Goal: Task Accomplishment & Management: Manage account settings

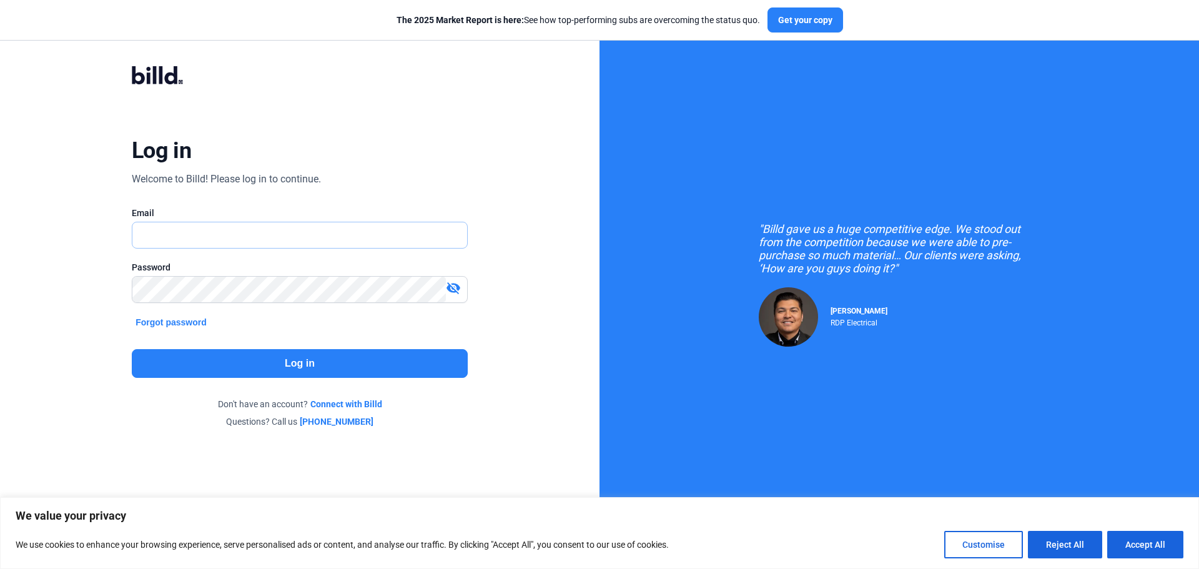
type input "[PERSON_NAME][EMAIL_ADDRESS][DOMAIN_NAME]"
click at [279, 369] on button "Log in" at bounding box center [300, 363] width 336 height 29
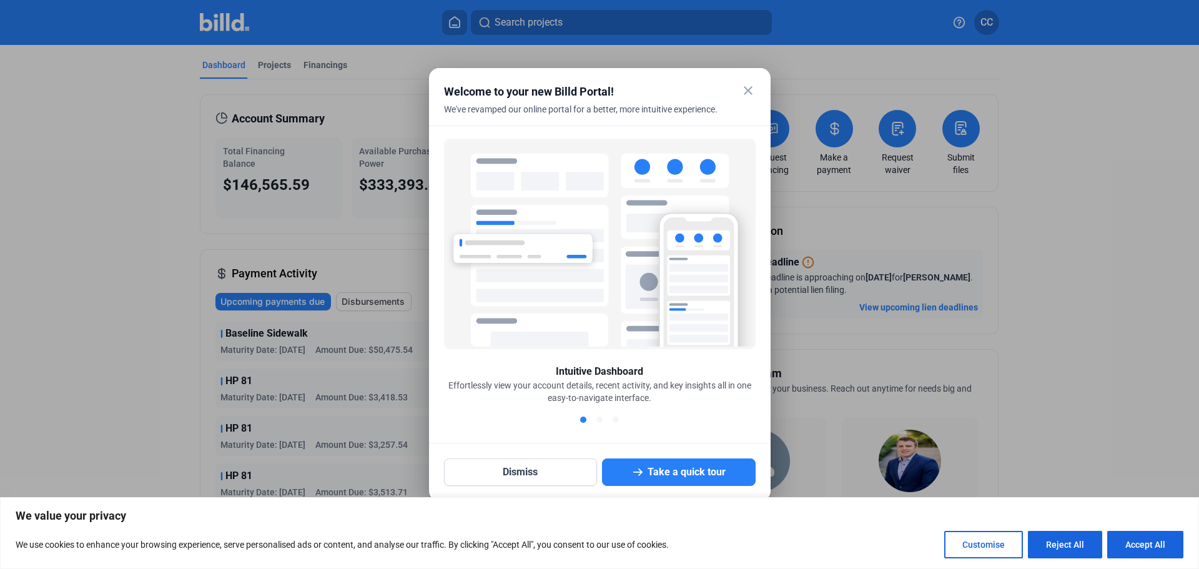
click at [745, 87] on mat-icon "close" at bounding box center [748, 90] width 15 height 15
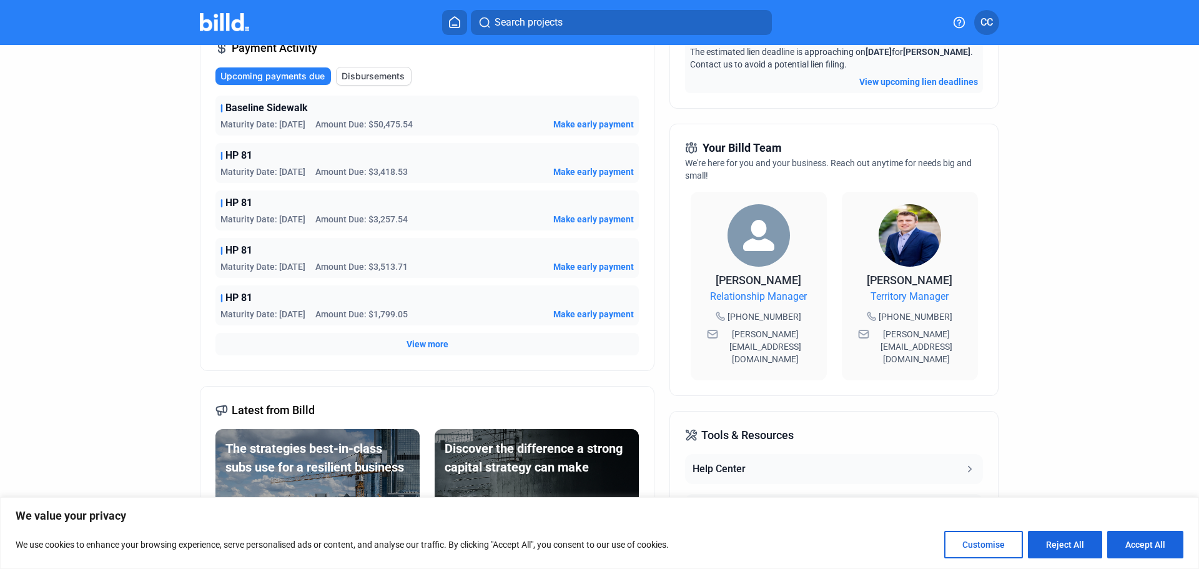
scroll to position [226, 0]
click at [1101, 368] on dashboard "Dashboard Projects Financings Account Summary Total Financing Balance $146,565.…" at bounding box center [599, 239] width 1079 height 841
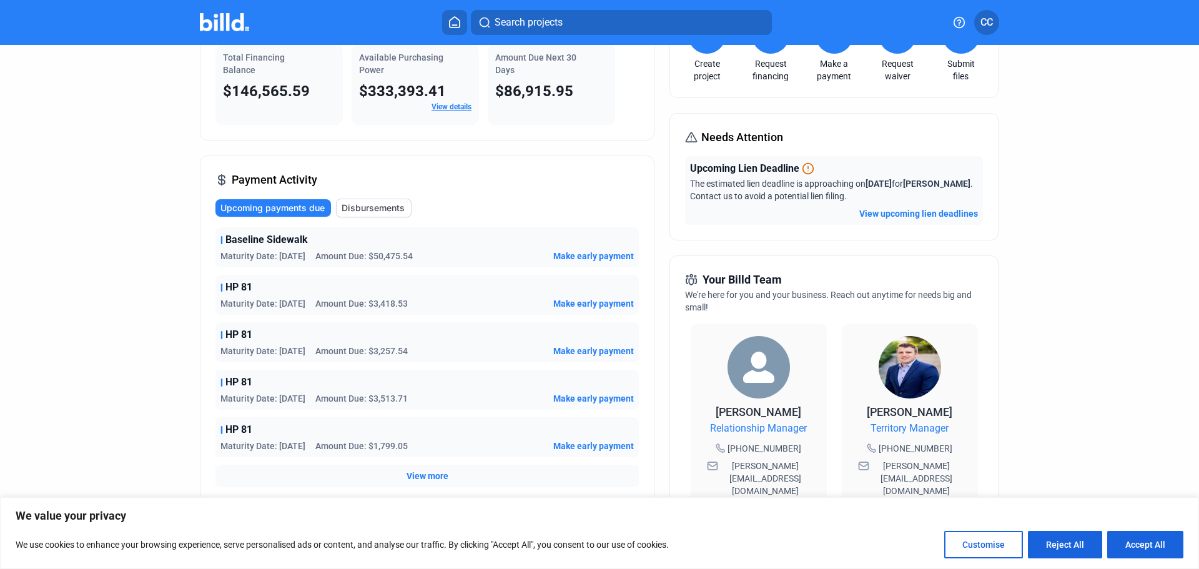
scroll to position [0, 0]
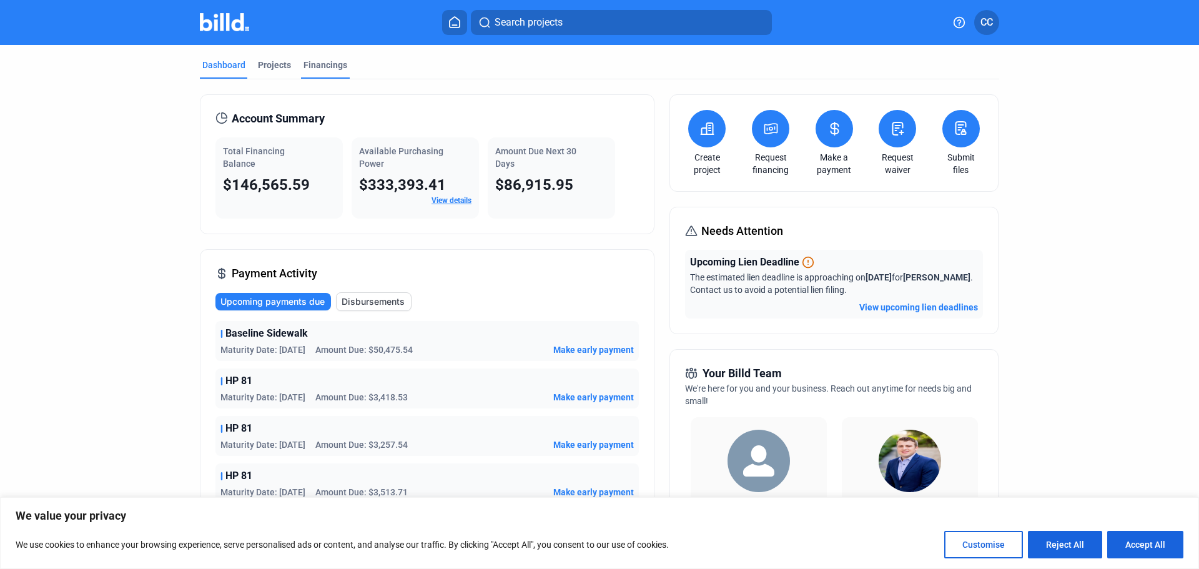
click at [328, 63] on div "Financings" at bounding box center [325, 65] width 44 height 12
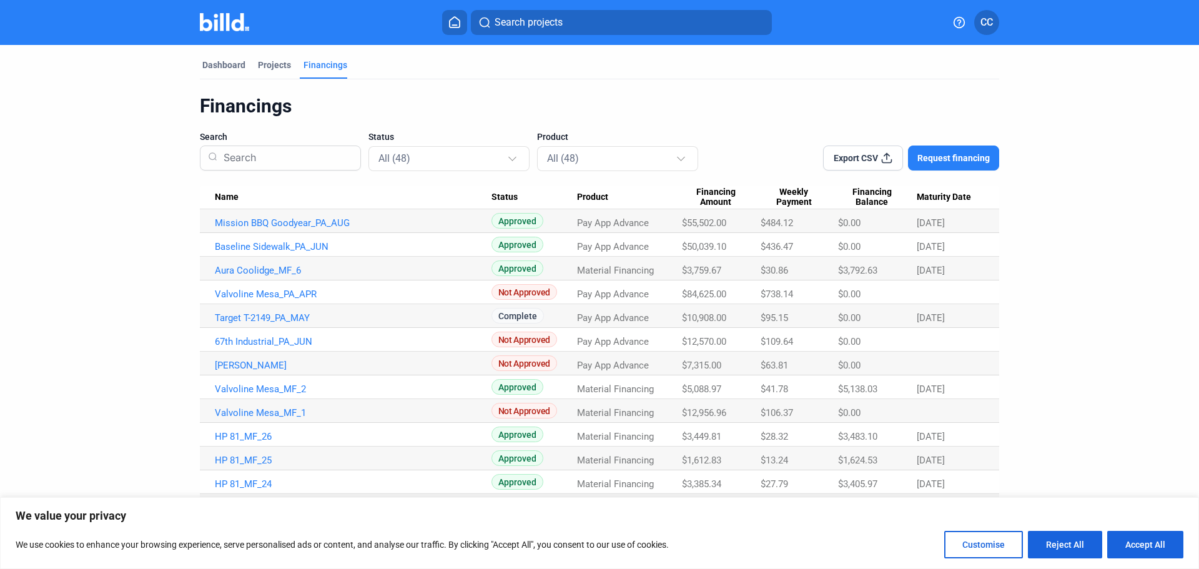
click at [934, 197] on span "Maturity Date" at bounding box center [944, 197] width 54 height 11
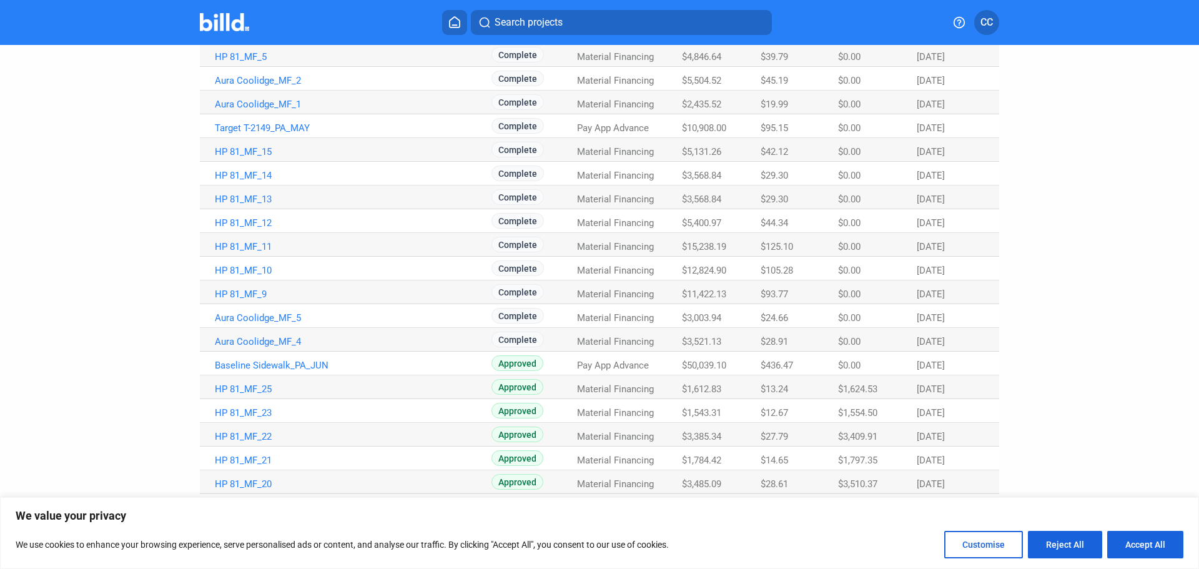
scroll to position [653, 0]
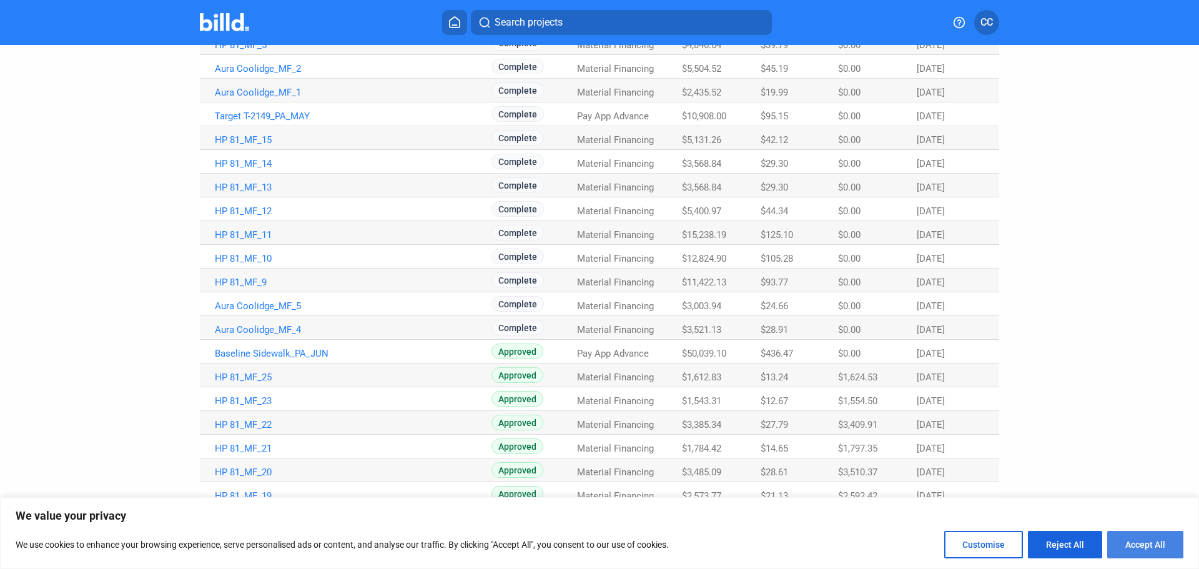
click at [1139, 551] on button "Accept All" at bounding box center [1145, 544] width 76 height 27
checkbox input "true"
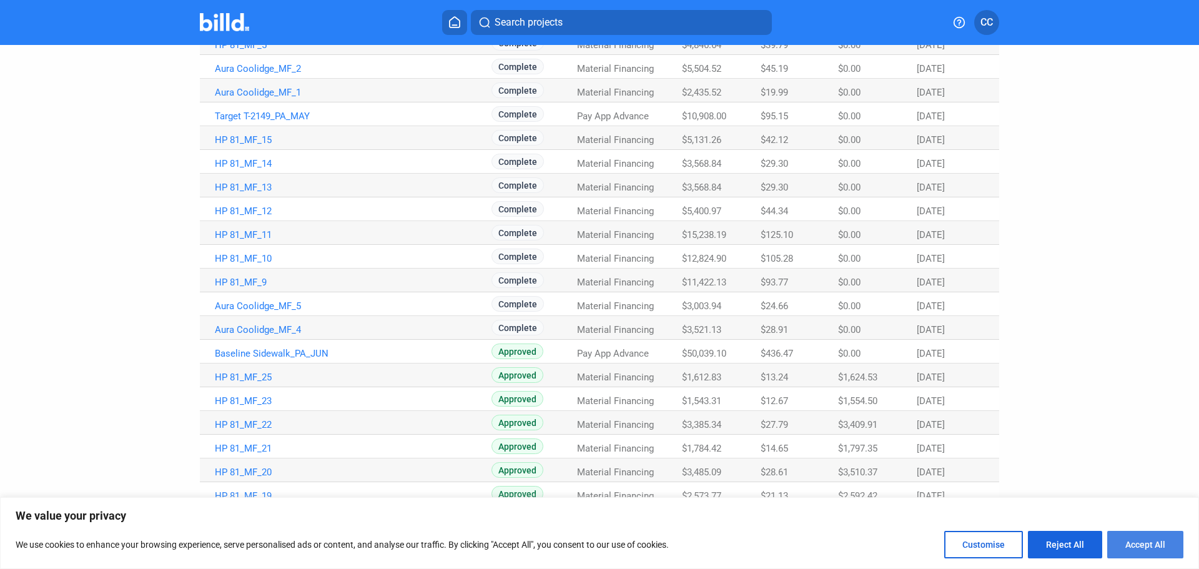
checkbox input "true"
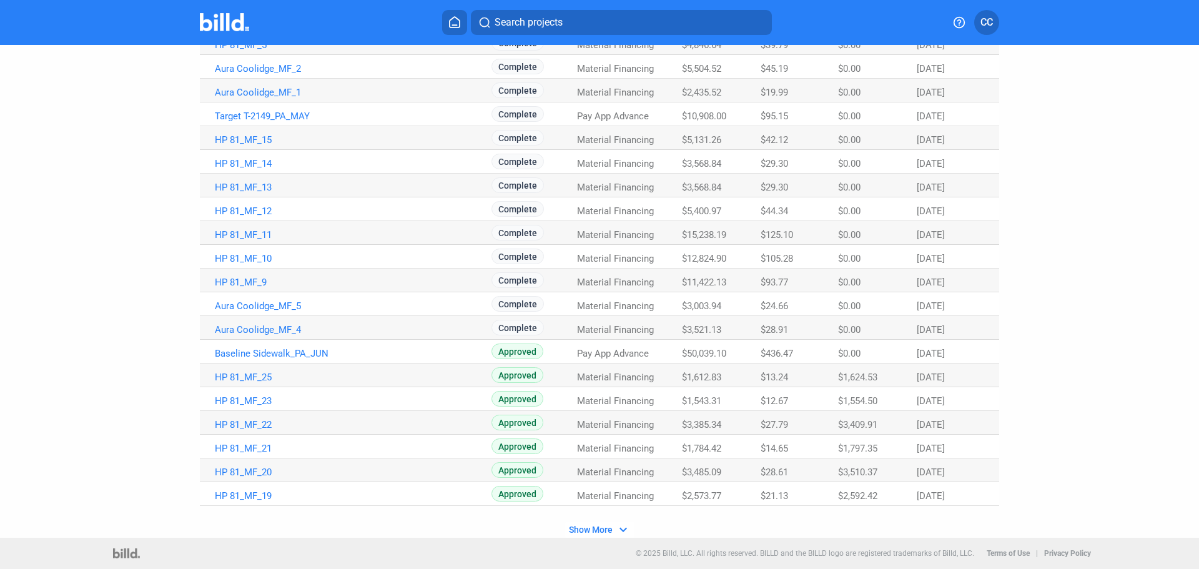
click at [589, 528] on span "Show More" at bounding box center [591, 530] width 44 height 10
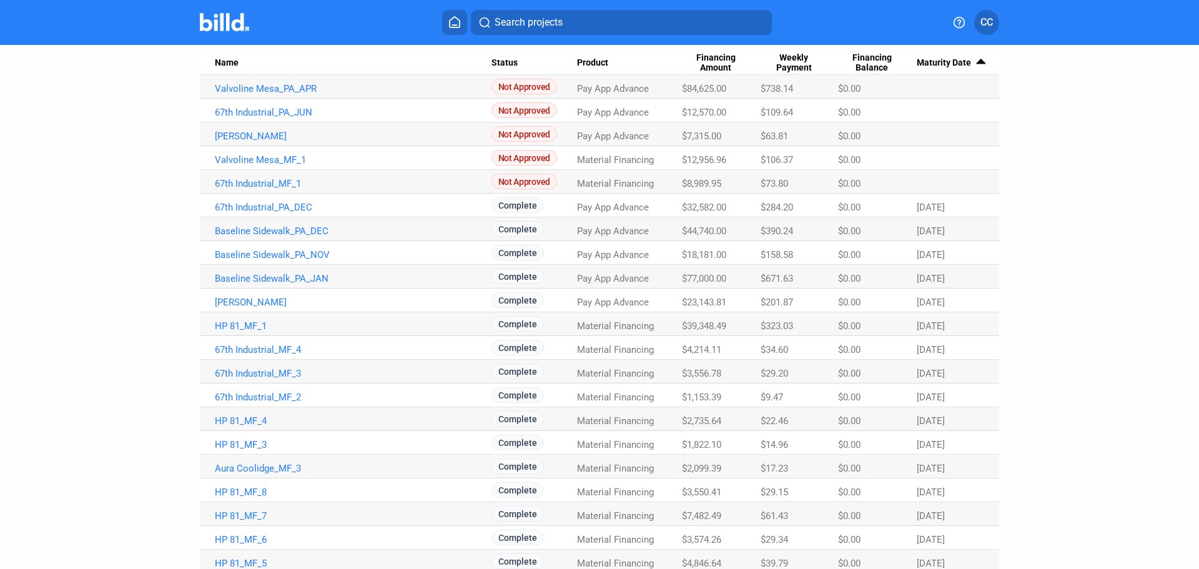
scroll to position [0, 0]
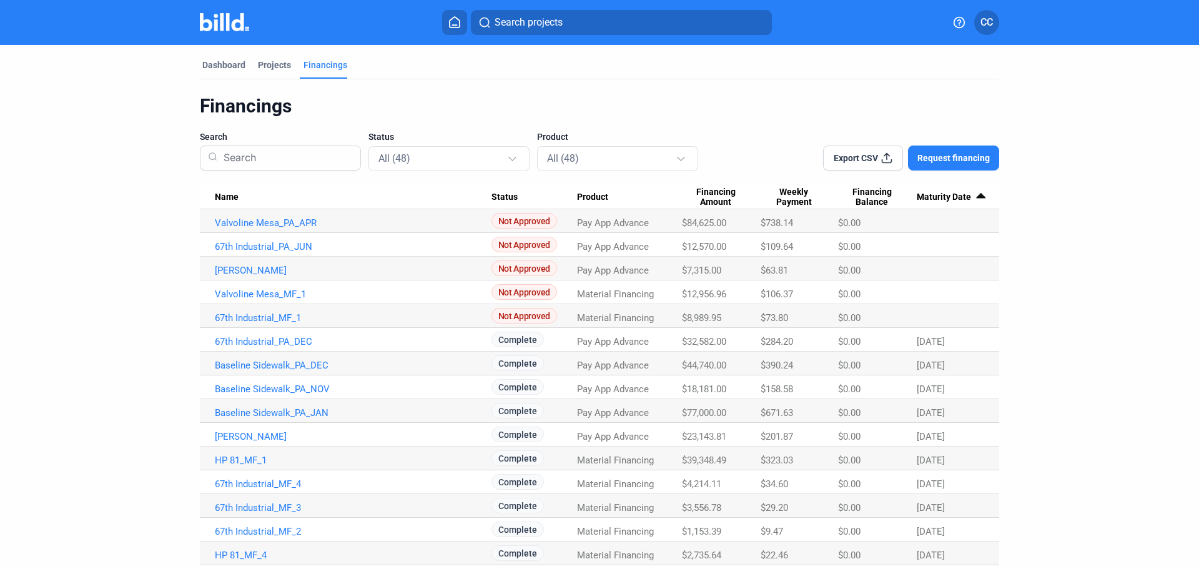
click at [222, 197] on span "Name" at bounding box center [227, 197] width 24 height 11
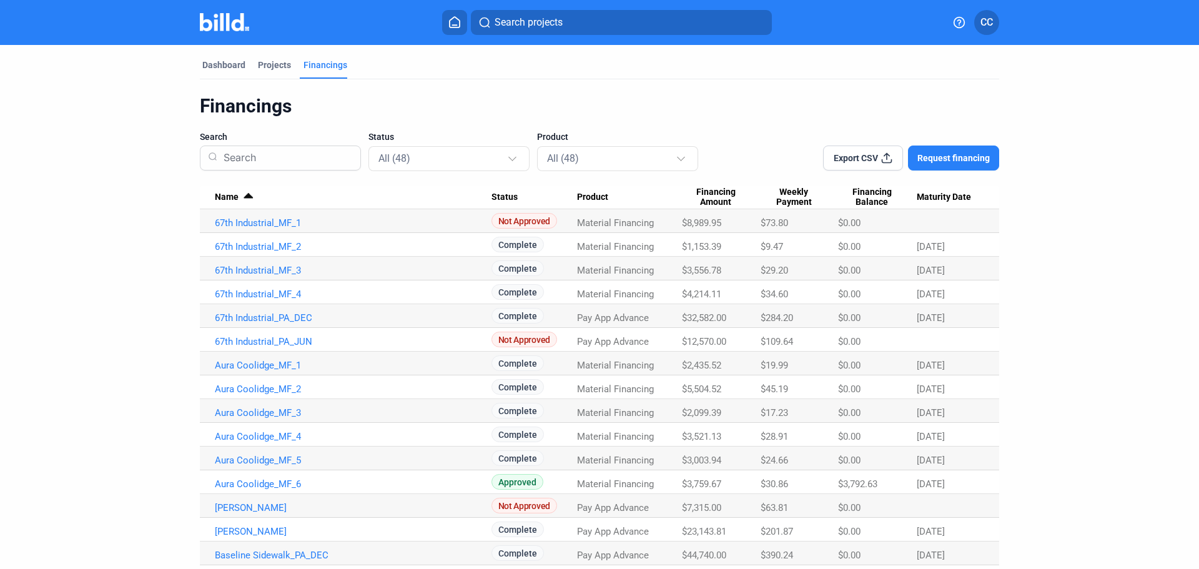
click at [934, 197] on span "Maturity Date" at bounding box center [944, 197] width 54 height 11
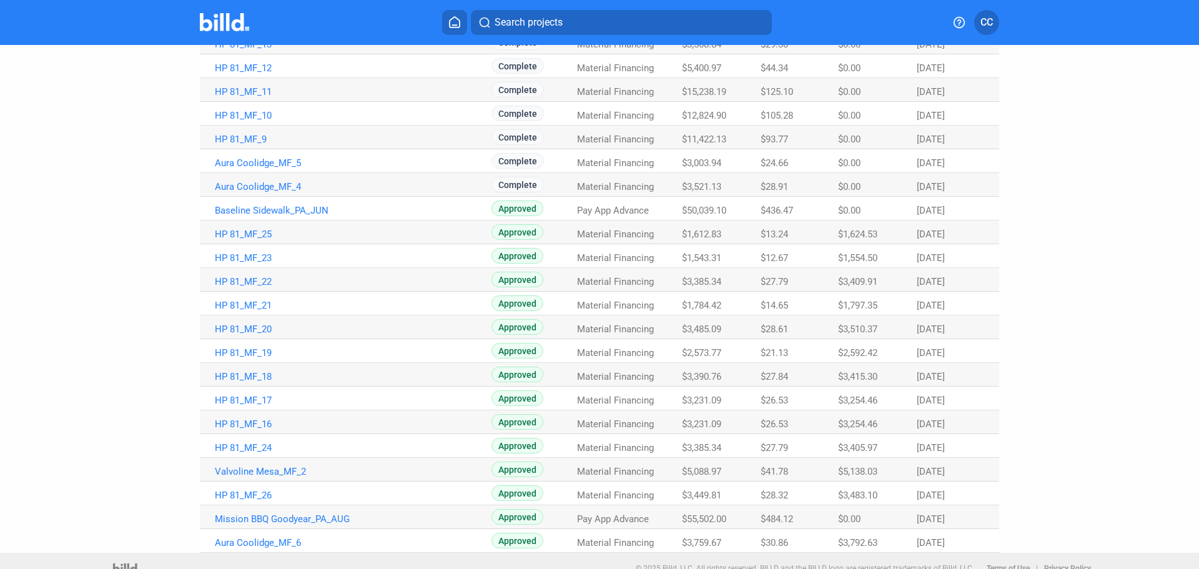
scroll to position [811, 0]
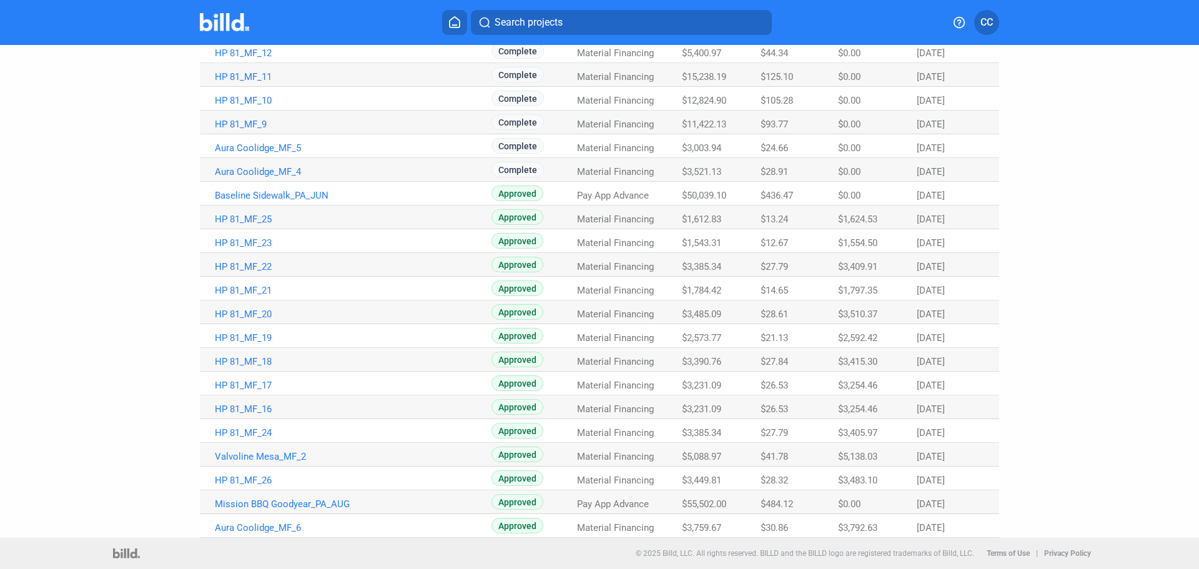
drag, startPoint x: 787, startPoint y: 441, endPoint x: 786, endPoint y: 466, distance: 25.0
drag, startPoint x: 783, startPoint y: 308, endPoint x: 792, endPoint y: 303, distance: 9.8
click at [785, 308] on Payment "$28.61" at bounding box center [799, 312] width 77 height 24
drag, startPoint x: 1051, startPoint y: 239, endPoint x: 1065, endPoint y: 236, distance: 14.1
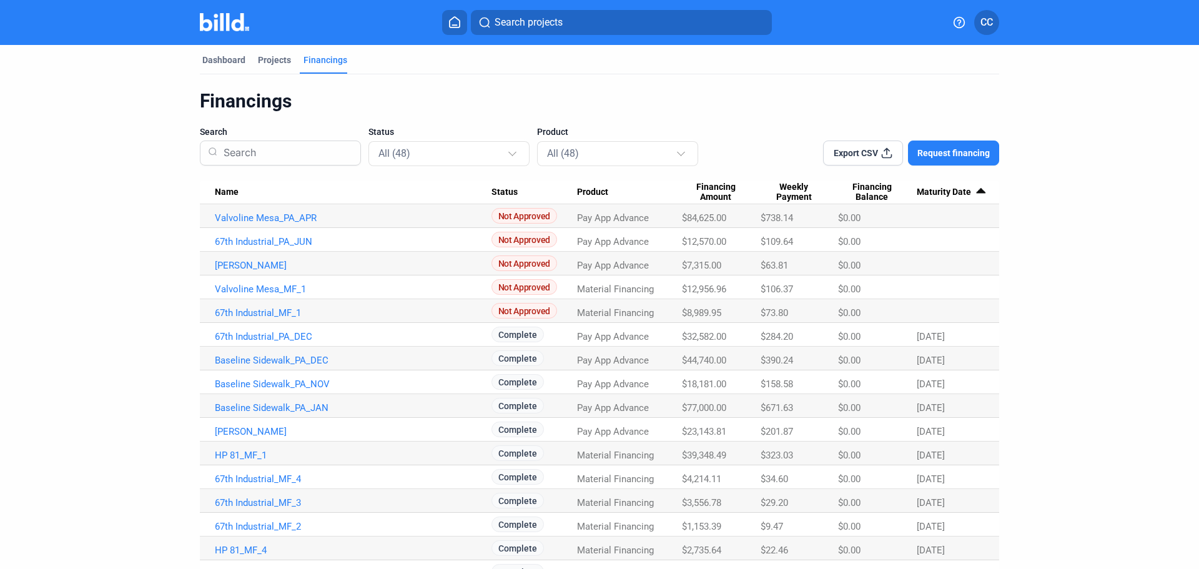
scroll to position [0, 0]
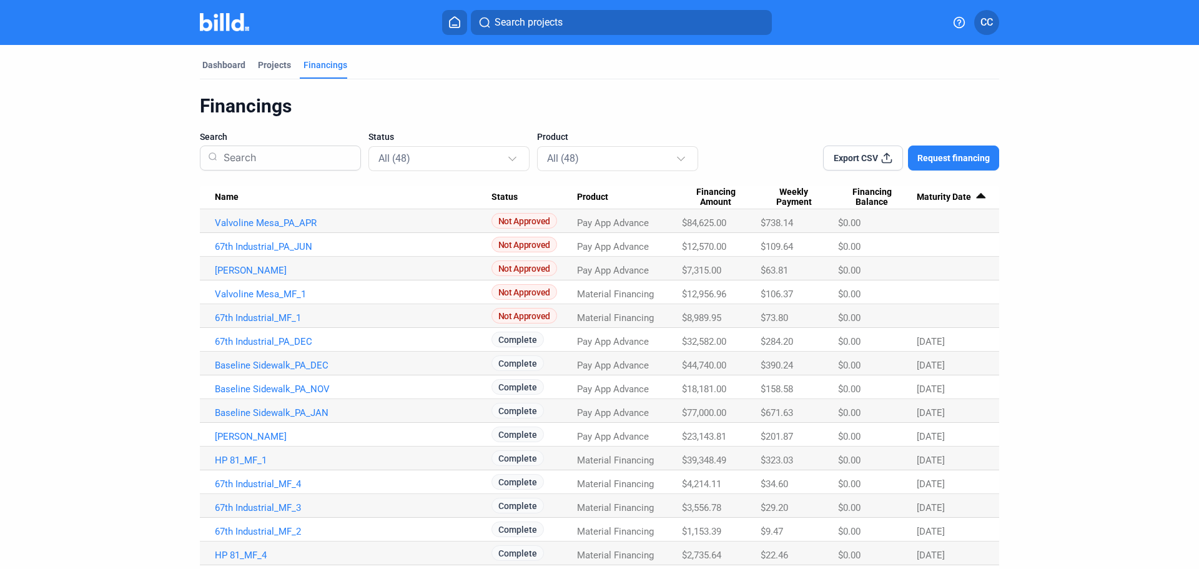
click at [846, 158] on span "Export CSV" at bounding box center [856, 158] width 44 height 12
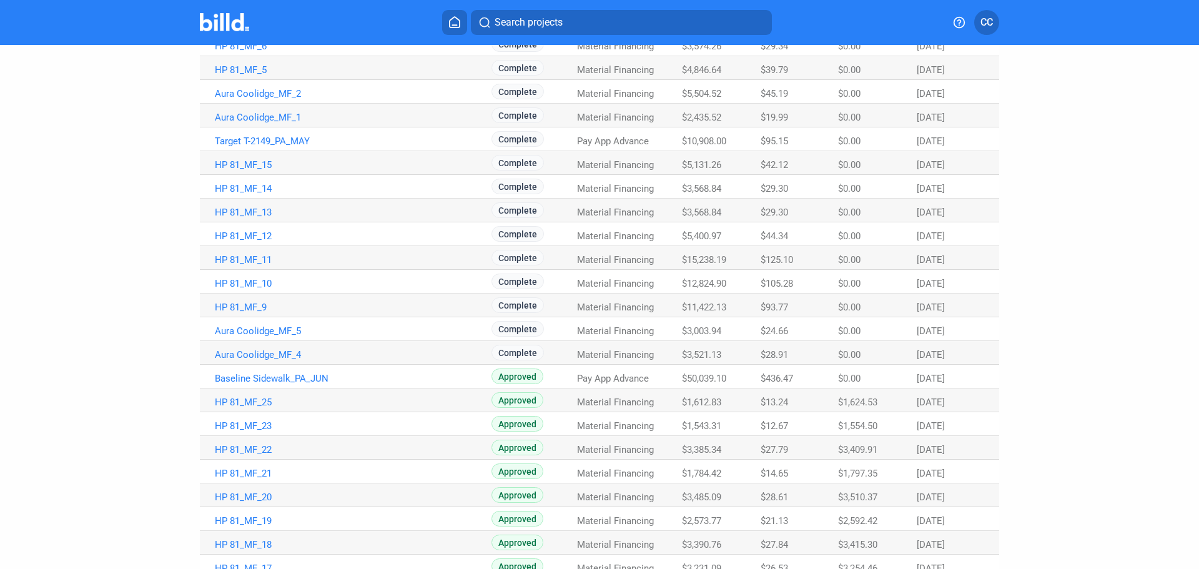
scroll to position [629, 0]
click at [1115, 318] on dashboard "Dashboard Projects Financings Financings Search Status All (48) Product All (48…" at bounding box center [599, 67] width 1079 height 1303
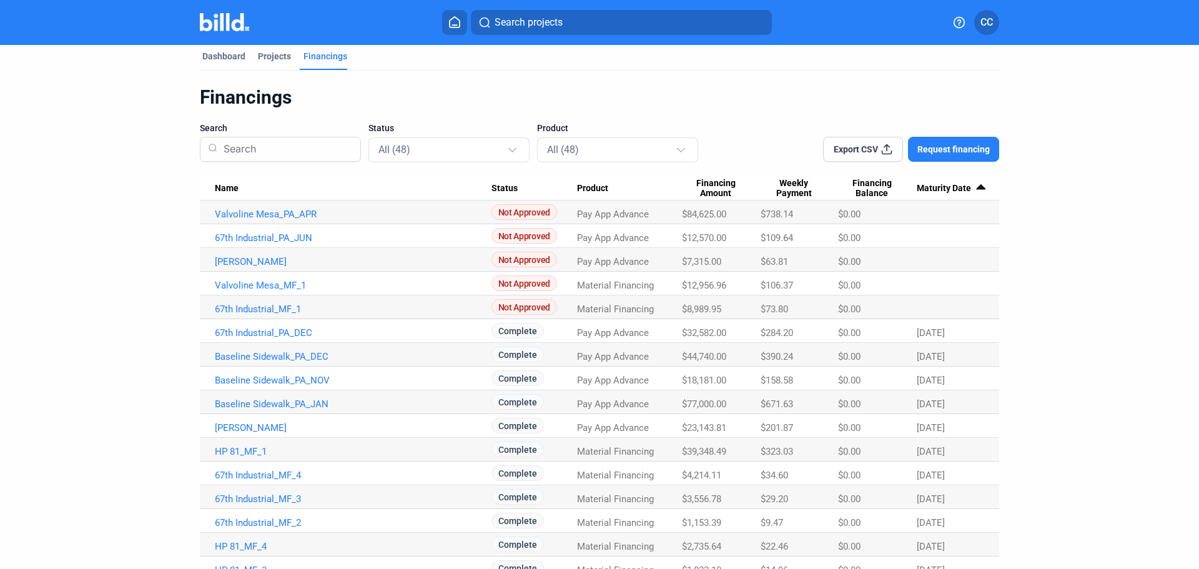
scroll to position [0, 0]
